Goal: Navigation & Orientation: Find specific page/section

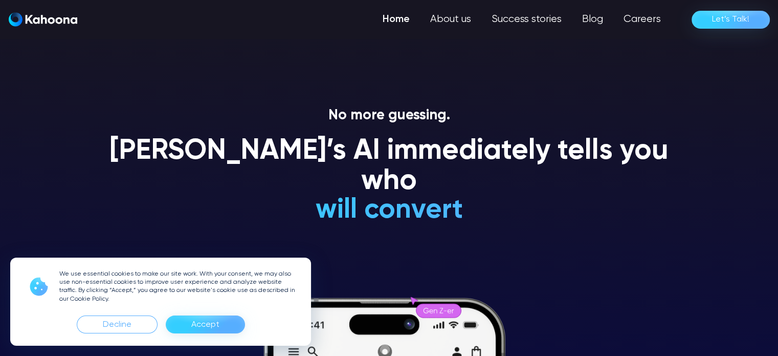
click at [191, 322] on div "Accept" at bounding box center [205, 324] width 28 height 16
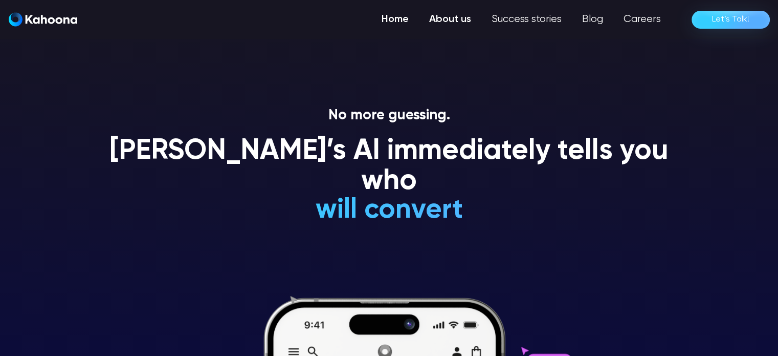
click at [462, 18] on link "About us" at bounding box center [450, 19] width 62 height 20
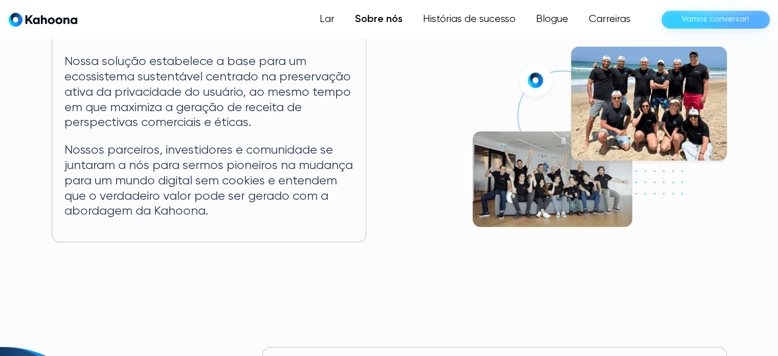
scroll to position [235, 0]
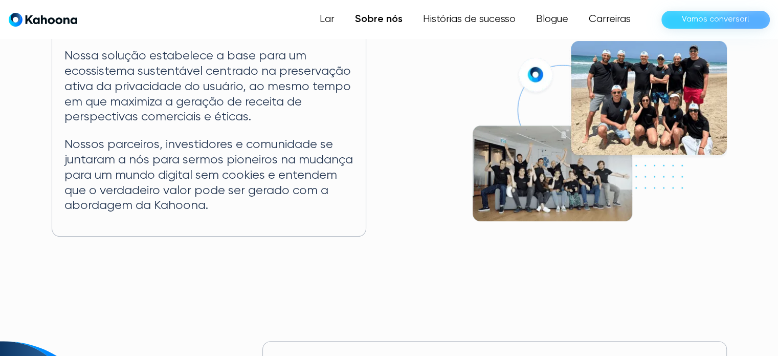
click at [293, 11] on div "Lar Sobre nós Histórias de sucesso Blogue Carreiras Vamos conversar!" at bounding box center [389, 19] width 761 height 20
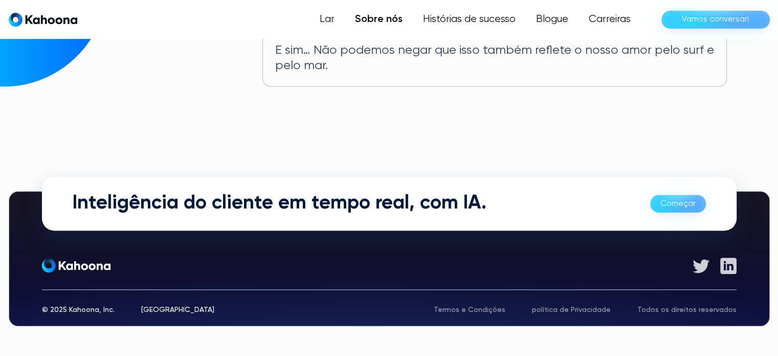
scroll to position [698, 0]
